Goal: Book appointment/travel/reservation

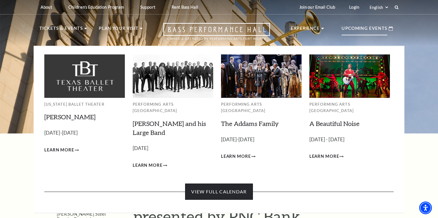
click at [215, 186] on link "View Full Calendar" at bounding box center [219, 192] width 68 height 16
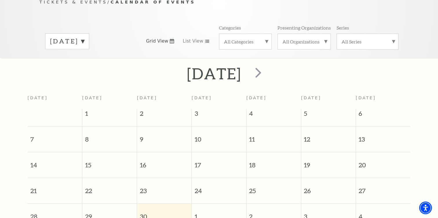
scroll to position [67, 0]
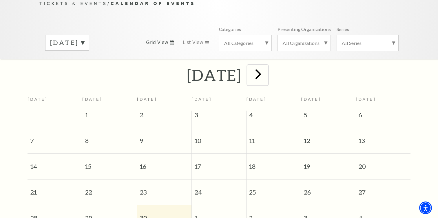
click at [267, 66] on span "next" at bounding box center [258, 74] width 17 height 17
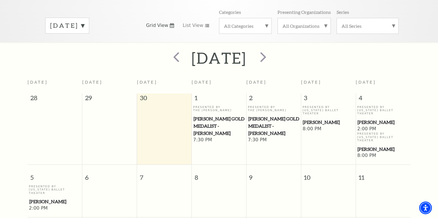
scroll to position [69, 0]
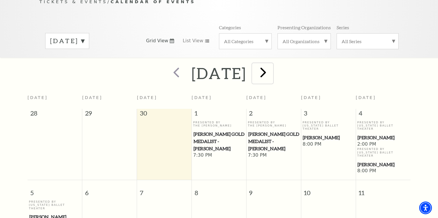
click at [272, 64] on span "next" at bounding box center [263, 72] width 17 height 17
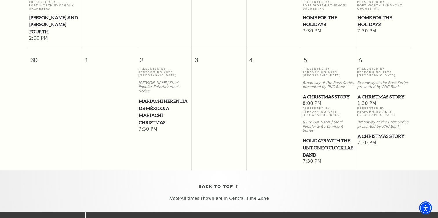
scroll to position [611, 0]
